Goal: Task Accomplishment & Management: Manage account settings

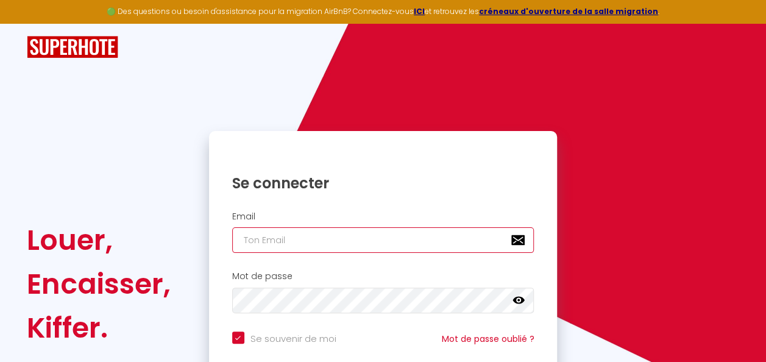
click at [258, 241] on input "email" at bounding box center [383, 240] width 302 height 26
type input "n"
checkbox input "true"
type input "nl"
checkbox input "true"
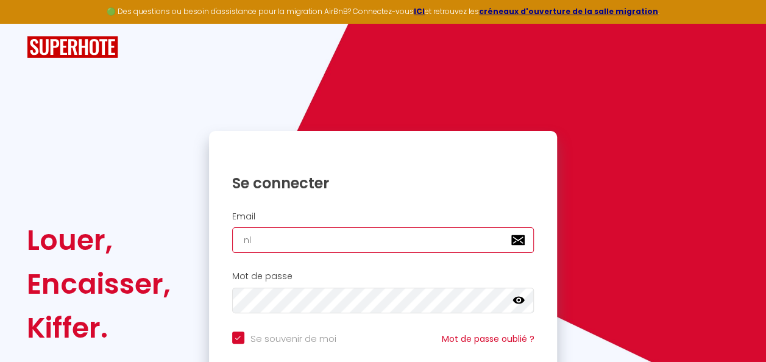
type input "nla"
checkbox input "true"
type input "nlan"
checkbox input "true"
type input "nlang"
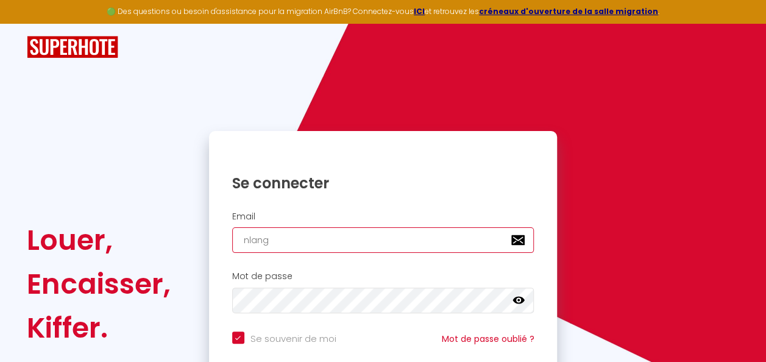
checkbox input "true"
type input "nlange"
checkbox input "true"
click at [253, 244] on input "nlange" at bounding box center [383, 240] width 302 height 26
type input "[EMAIL_ADDRESS][DOMAIN_NAME]"
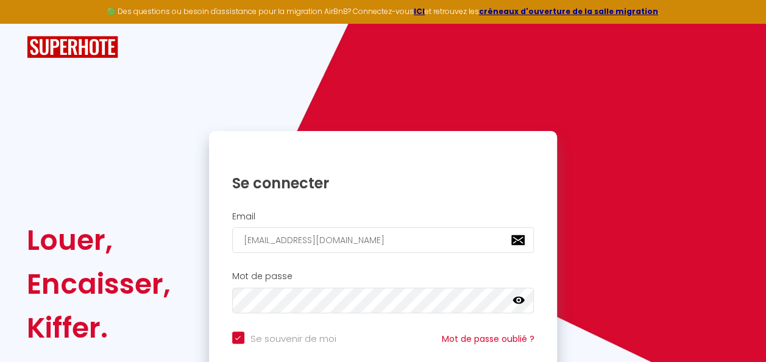
click at [517, 299] on icon at bounding box center [519, 300] width 12 height 12
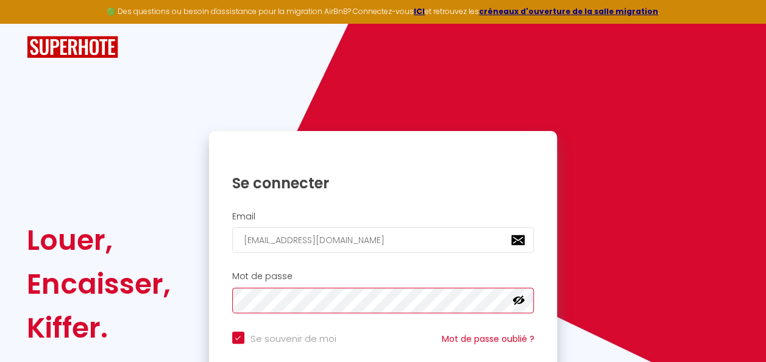
click at [223, 302] on div "Mot de passe false" at bounding box center [383, 292] width 333 height 42
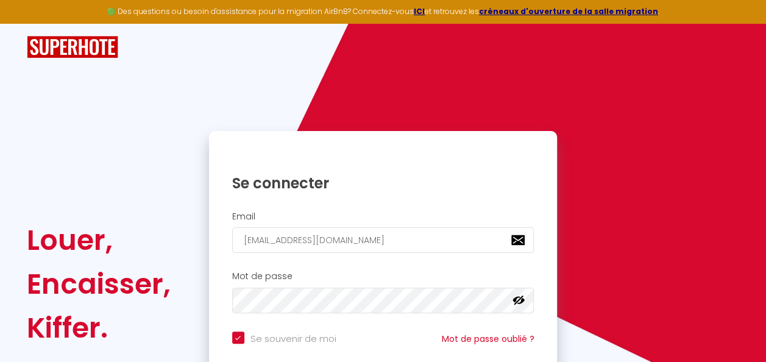
click at [763, 216] on div "Louer, Encaisser, Kiffer. Se connecter Email nlangelus@yahoo.fr Mot de passe fa…" at bounding box center [383, 230] width 766 height 413
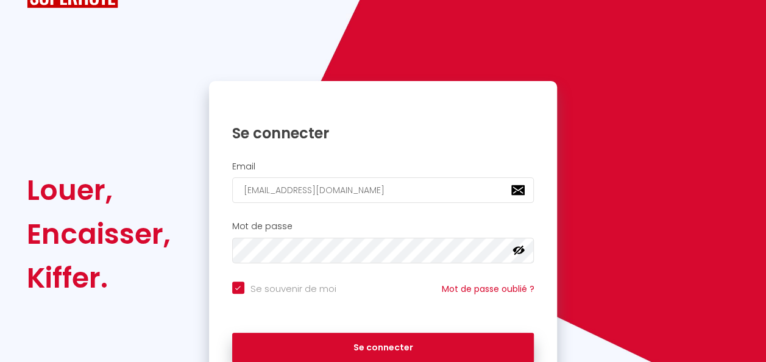
scroll to position [51, 0]
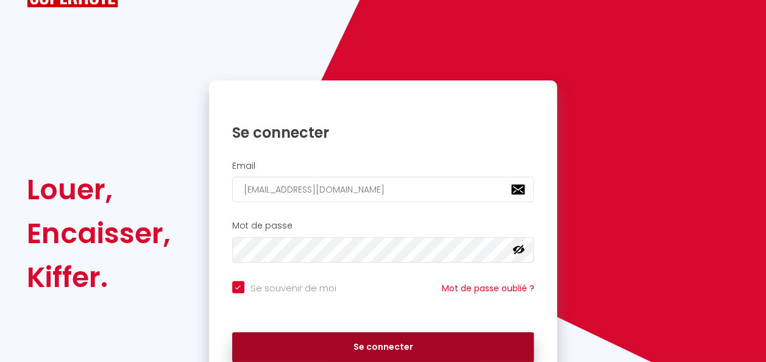
click at [372, 343] on button "Se connecter" at bounding box center [383, 347] width 302 height 30
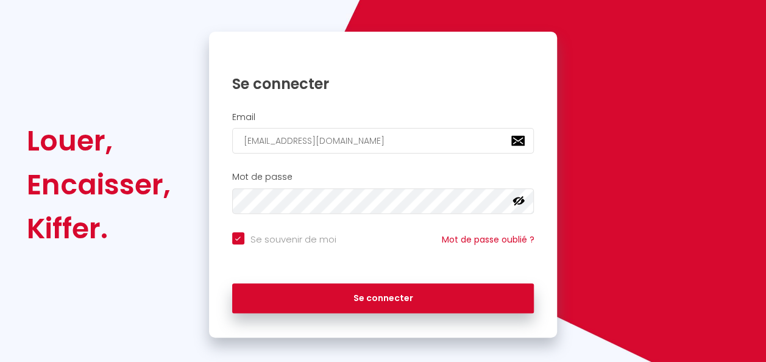
scroll to position [102, 0]
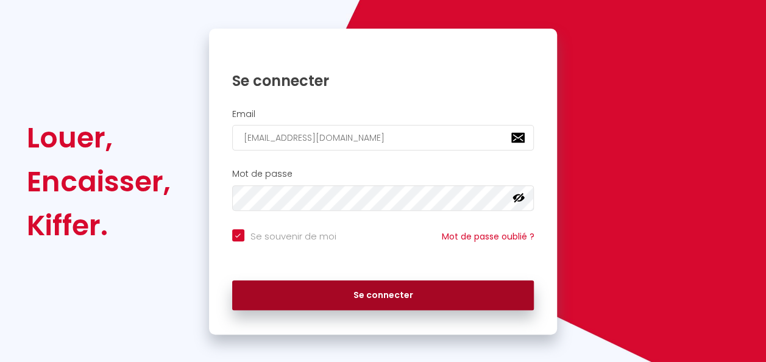
click at [399, 299] on button "Se connecter" at bounding box center [383, 295] width 302 height 30
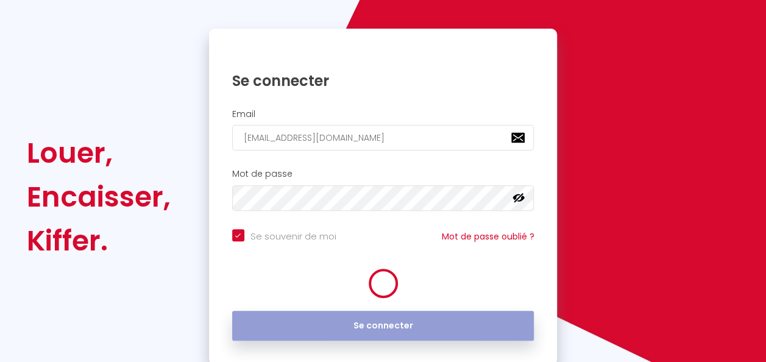
checkbox input "true"
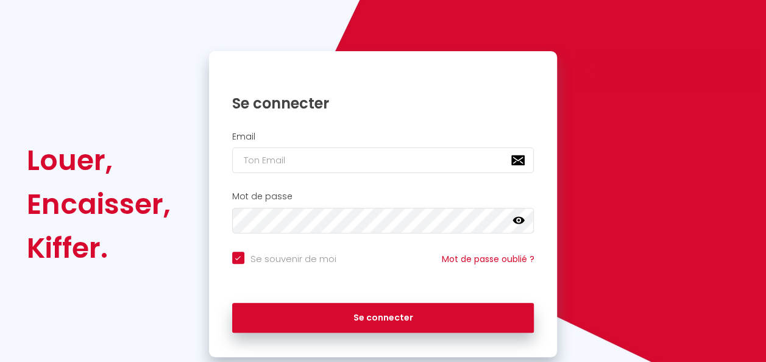
scroll to position [81, 0]
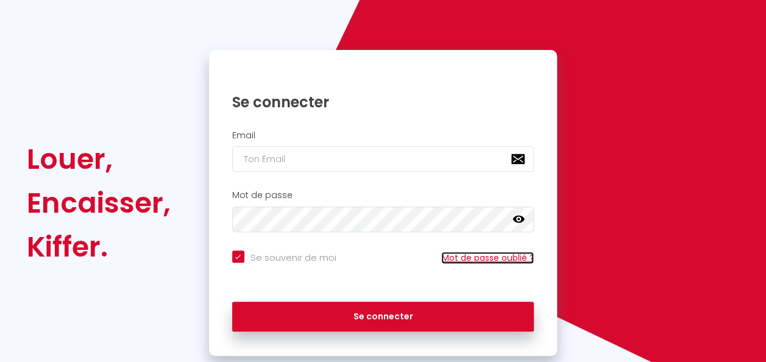
click at [503, 252] on link "Mot de passe oublié ?" at bounding box center [487, 258] width 93 height 12
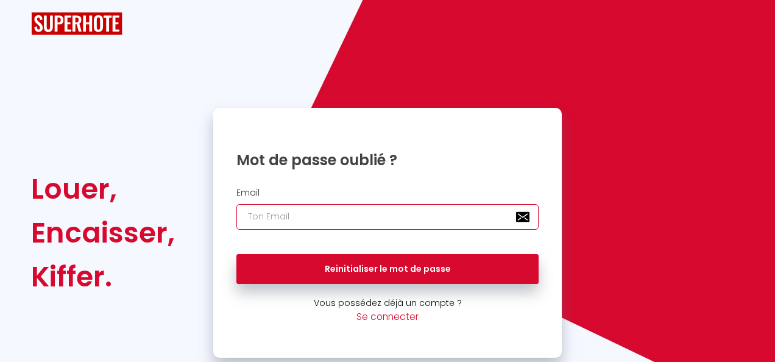
click at [336, 218] on input "email" at bounding box center [387, 217] width 302 height 26
type input "[EMAIL_ADDRESS][DOMAIN_NAME]"
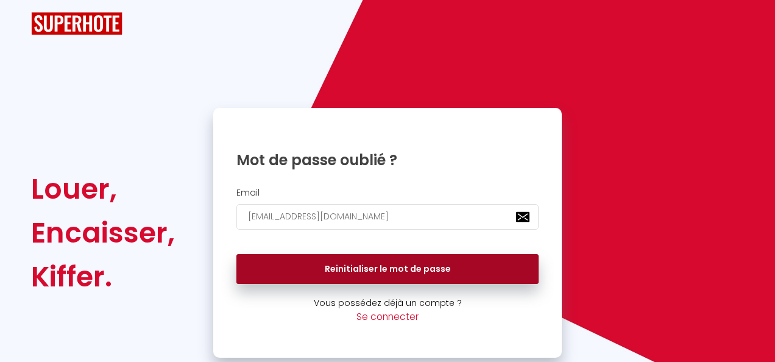
click at [391, 268] on button "Reinitialiser le mot de passe" at bounding box center [387, 269] width 302 height 30
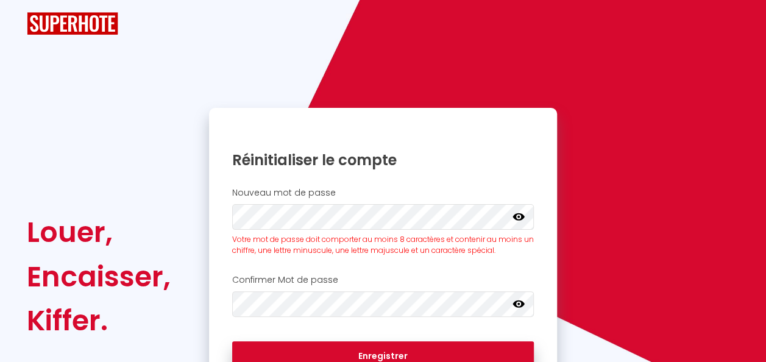
click at [522, 212] on icon at bounding box center [519, 216] width 12 height 12
click at [521, 302] on icon at bounding box center [519, 303] width 12 height 7
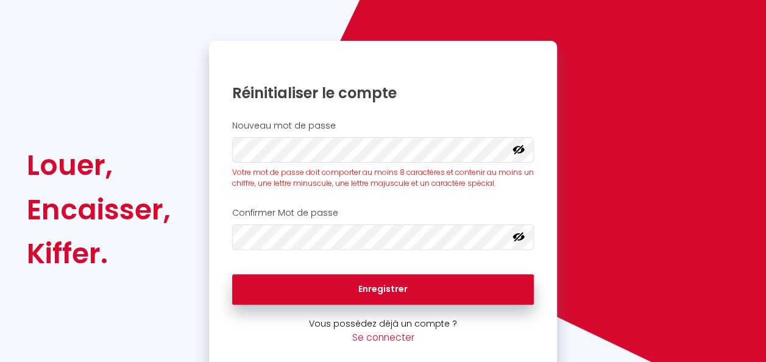
scroll to position [74, 0]
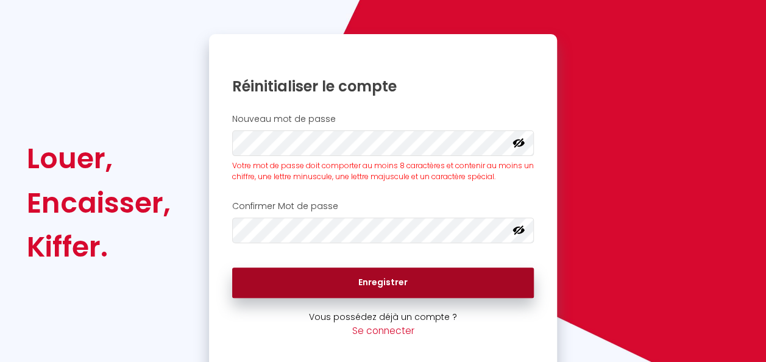
click at [379, 279] on button "Enregistrer" at bounding box center [383, 283] width 302 height 30
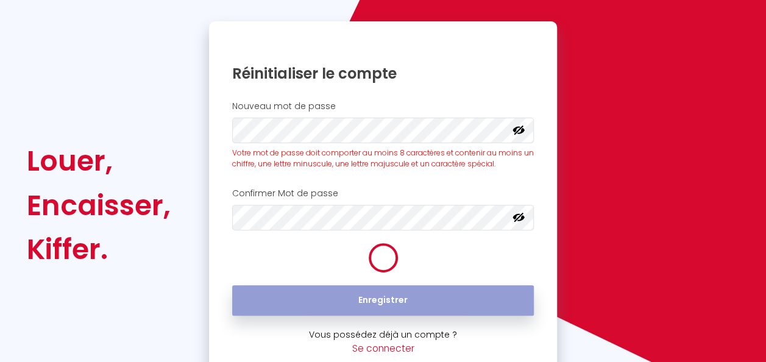
scroll to position [89, 0]
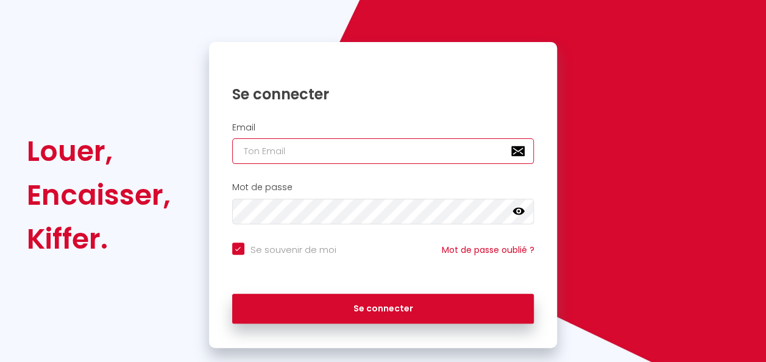
click at [294, 156] on input "email" at bounding box center [383, 151] width 302 height 26
type input "[EMAIL_ADDRESS][DOMAIN_NAME]"
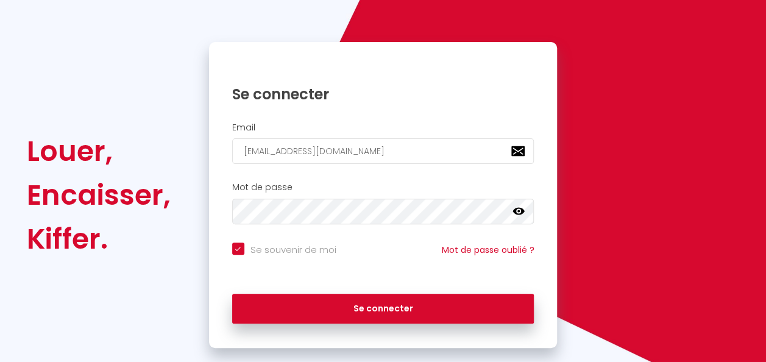
click at [517, 210] on icon at bounding box center [519, 211] width 12 height 12
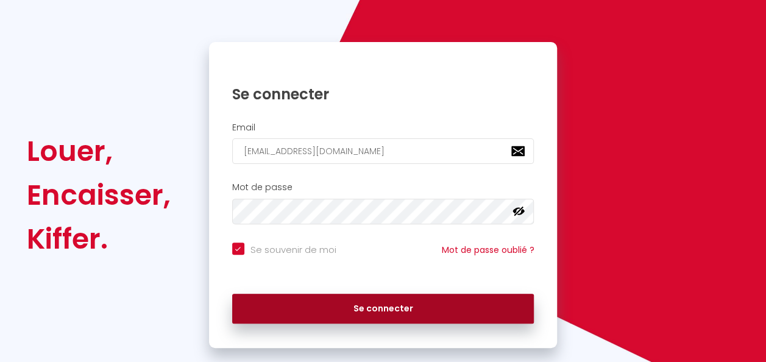
click at [383, 311] on button "Se connecter" at bounding box center [383, 309] width 302 height 30
checkbox input "true"
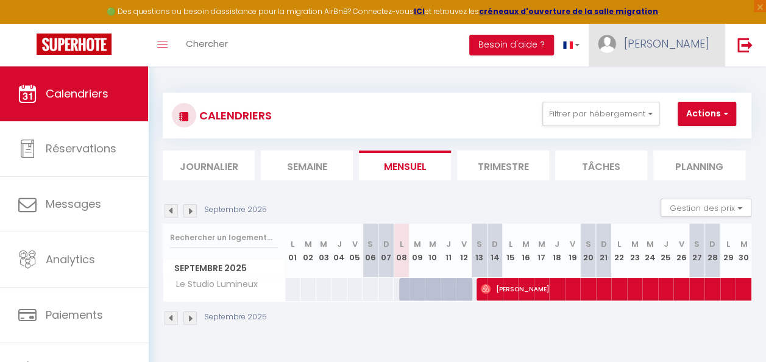
click at [678, 39] on span "[PERSON_NAME]" at bounding box center [666, 43] width 85 height 15
click at [670, 90] on link "Paramètres" at bounding box center [676, 84] width 90 height 21
select select
select select "28"
select select "fr"
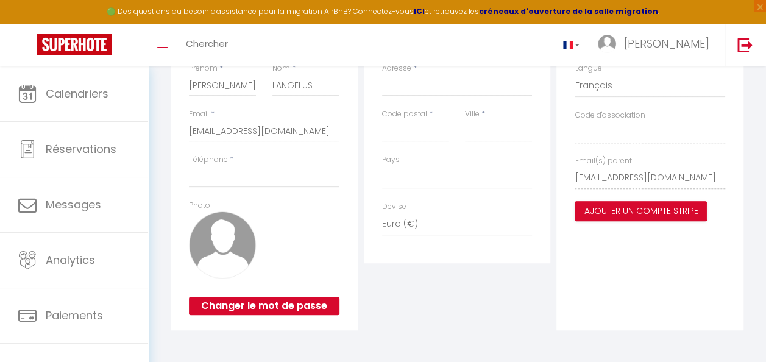
scroll to position [193, 0]
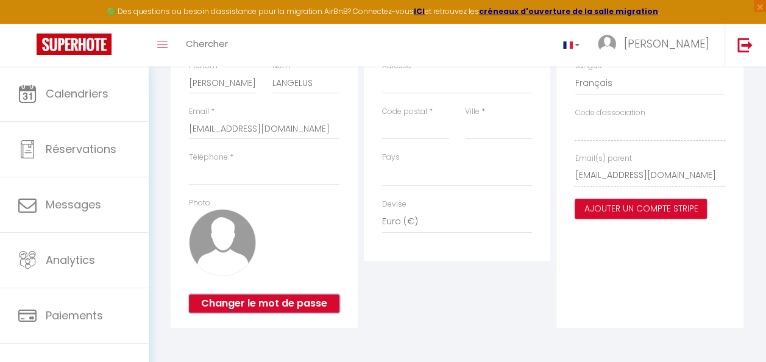
click at [269, 299] on button "Changer le mot de passe" at bounding box center [264, 303] width 151 height 18
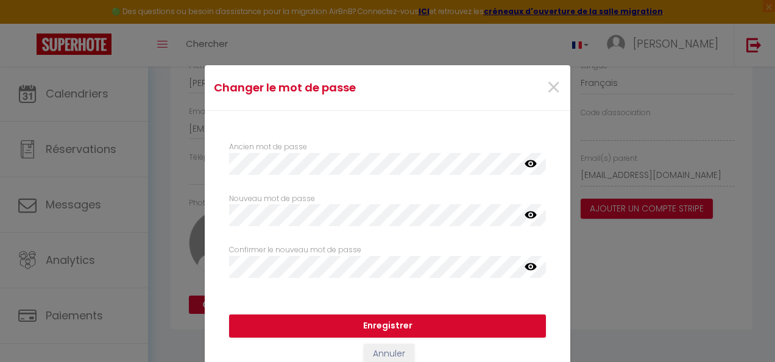
click at [525, 166] on icon at bounding box center [531, 163] width 12 height 7
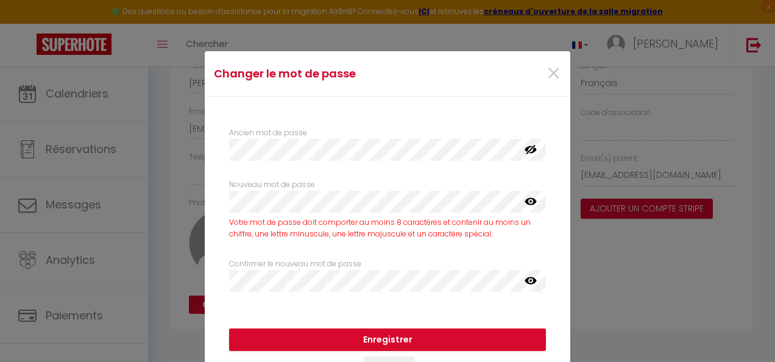
select select
click at [525, 202] on icon at bounding box center [531, 201] width 12 height 7
click at [527, 277] on icon at bounding box center [531, 280] width 12 height 12
click at [411, 341] on button "Enregistrer" at bounding box center [387, 340] width 317 height 23
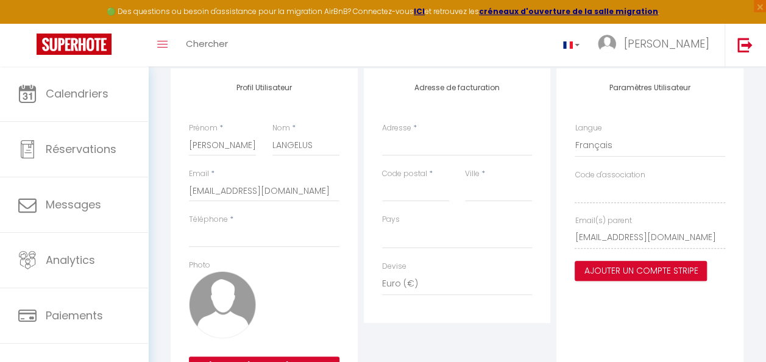
scroll to position [131, 0]
